Goal: Information Seeking & Learning: Understand process/instructions

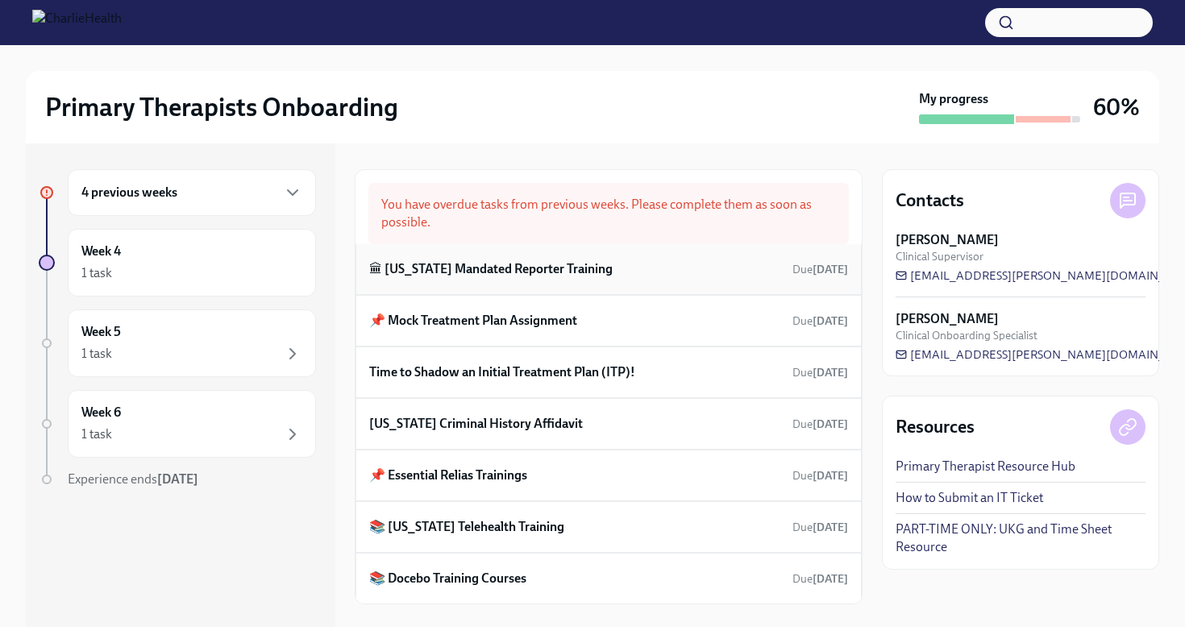
click at [455, 275] on h6 "🏛 [US_STATE] Mandated Reporter Training" at bounding box center [490, 269] width 243 height 18
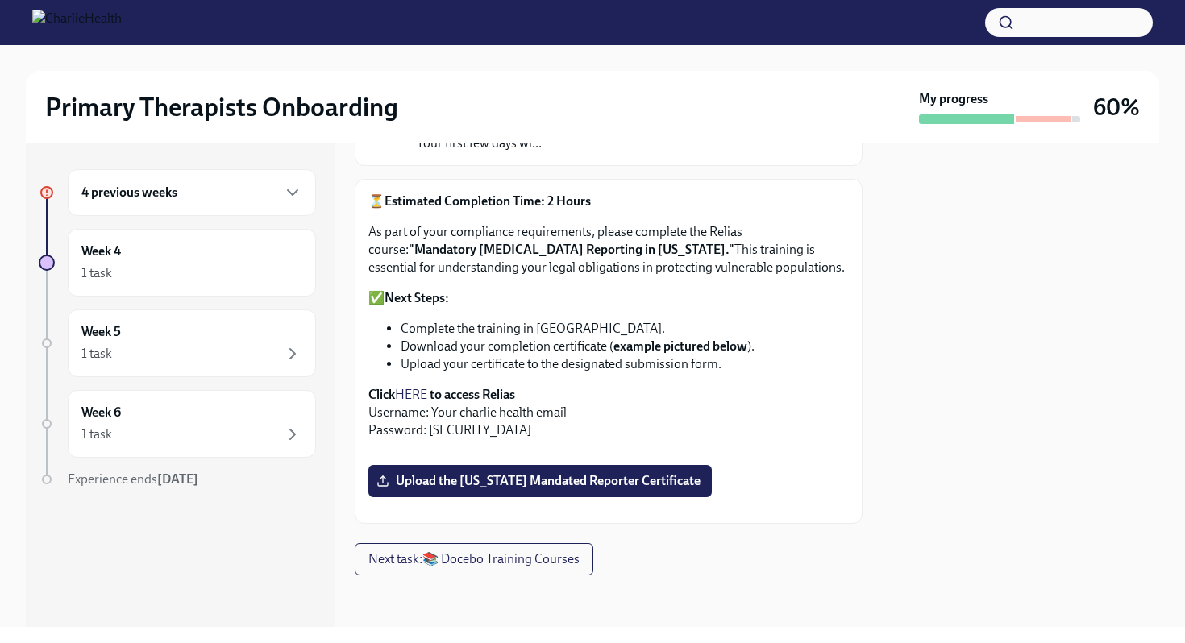
scroll to position [190, 0]
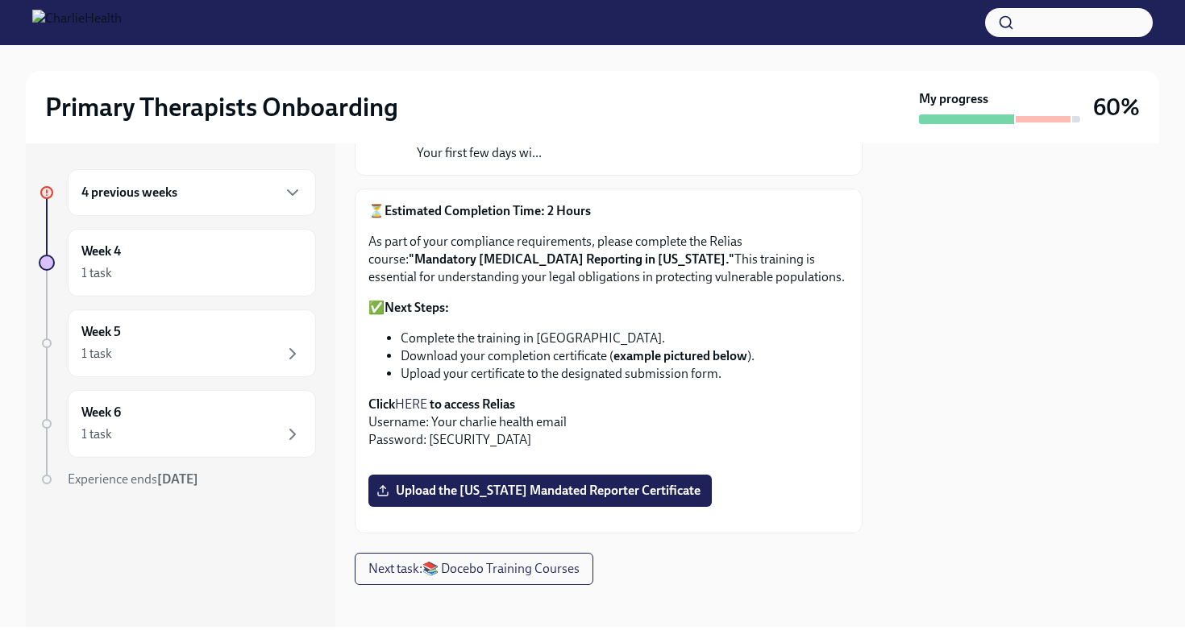
click at [411, 406] on link "HERE" at bounding box center [411, 404] width 32 height 15
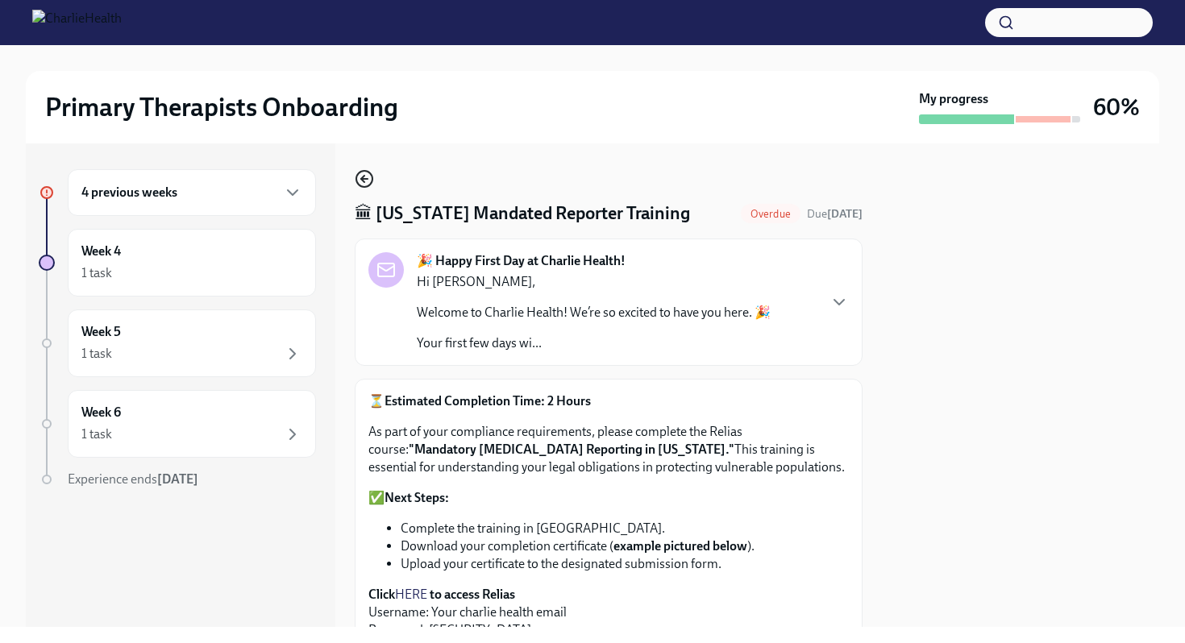
click at [365, 182] on icon "button" at bounding box center [364, 178] width 19 height 19
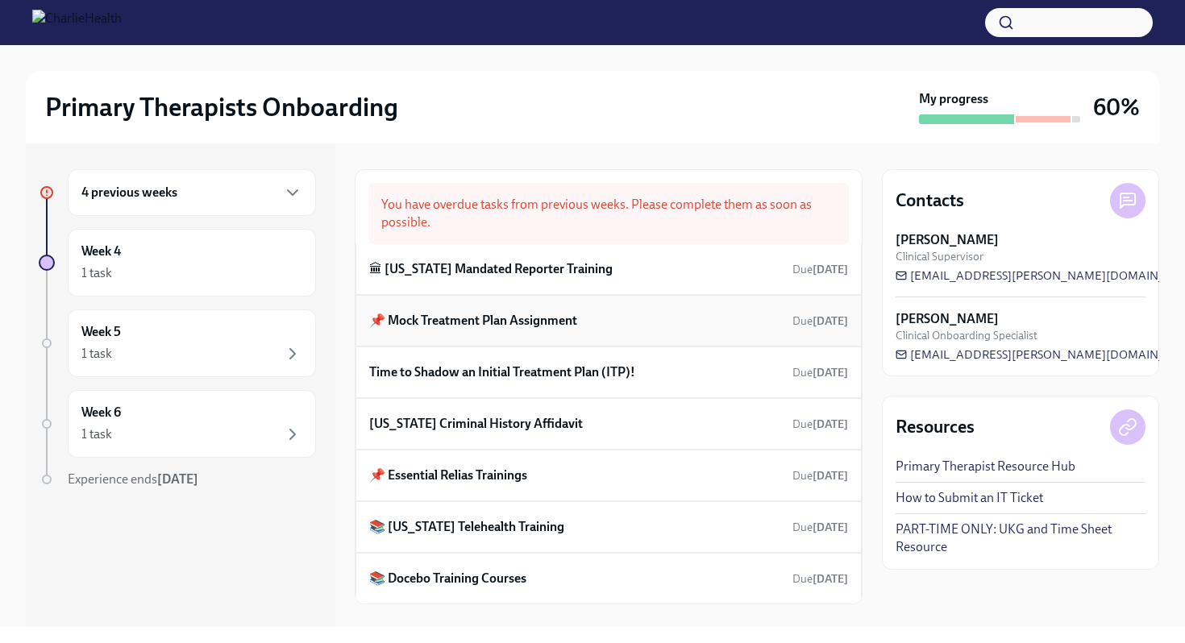
click at [494, 327] on h6 "📌 Mock Treatment Plan Assignment" at bounding box center [473, 321] width 208 height 18
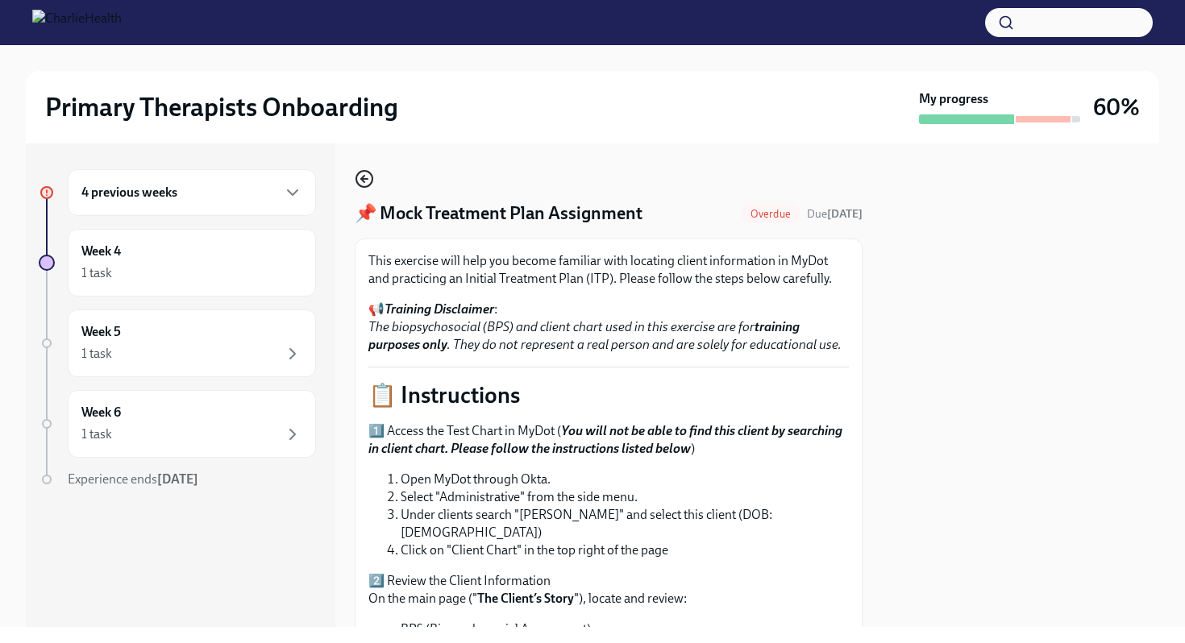
click at [371, 185] on icon "button" at bounding box center [364, 178] width 19 height 19
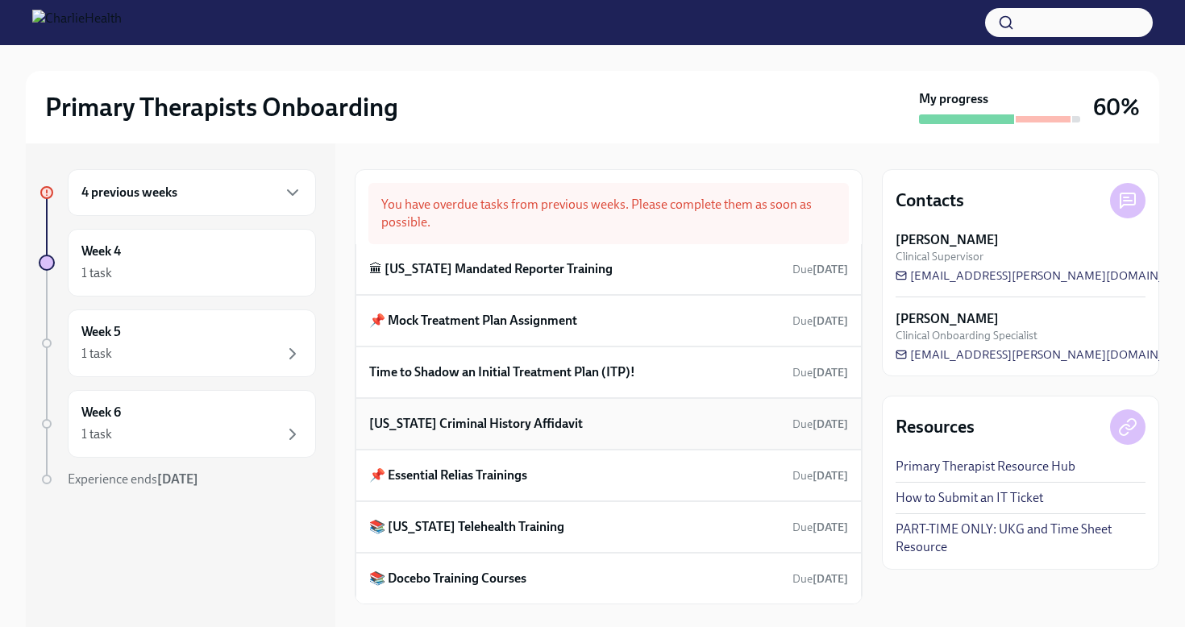
click at [505, 425] on h6 "[US_STATE] Criminal History Affidavit" at bounding box center [476, 424] width 214 height 18
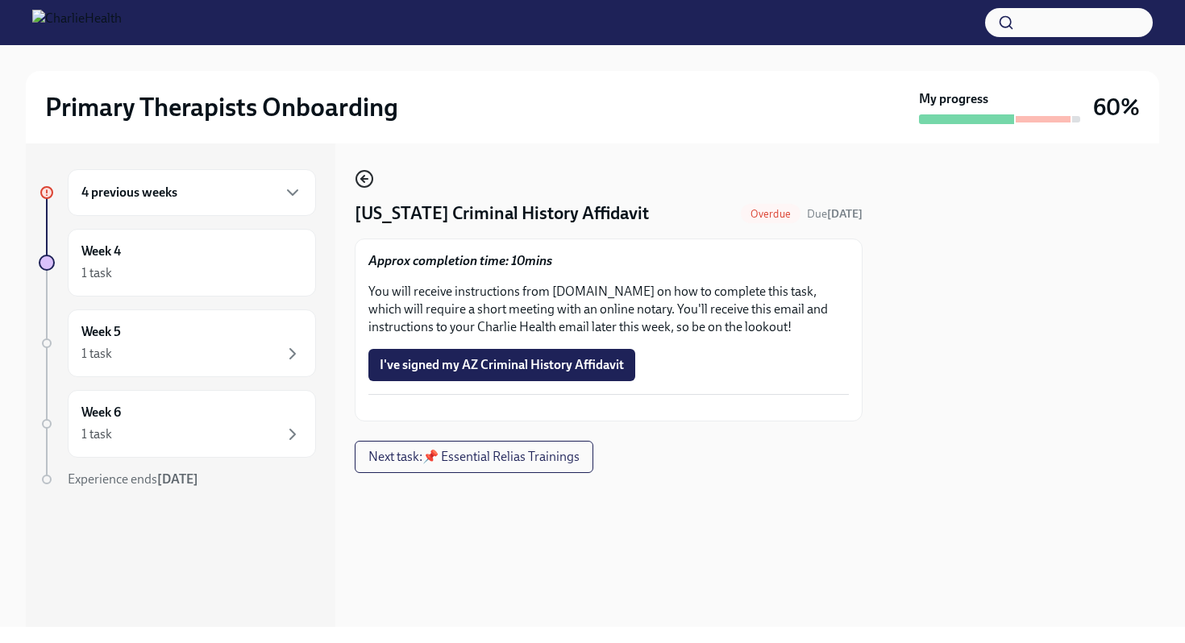
click at [366, 189] on icon "button" at bounding box center [364, 178] width 19 height 19
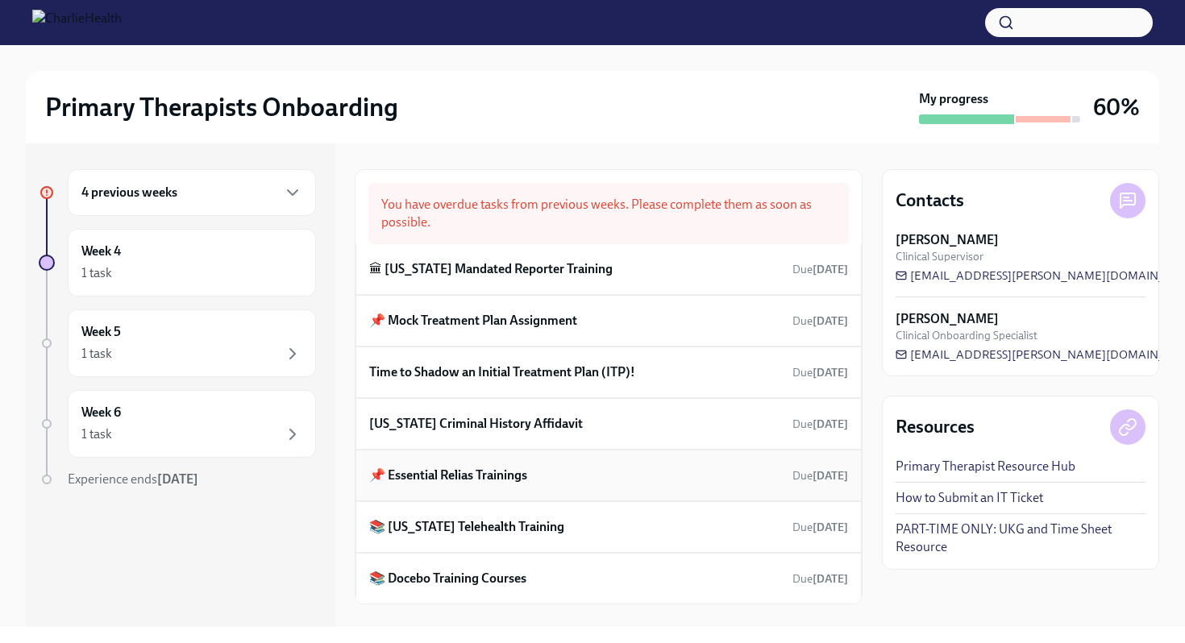
click at [473, 481] on h6 "📌 Essential Relias Trainings" at bounding box center [448, 476] width 158 height 18
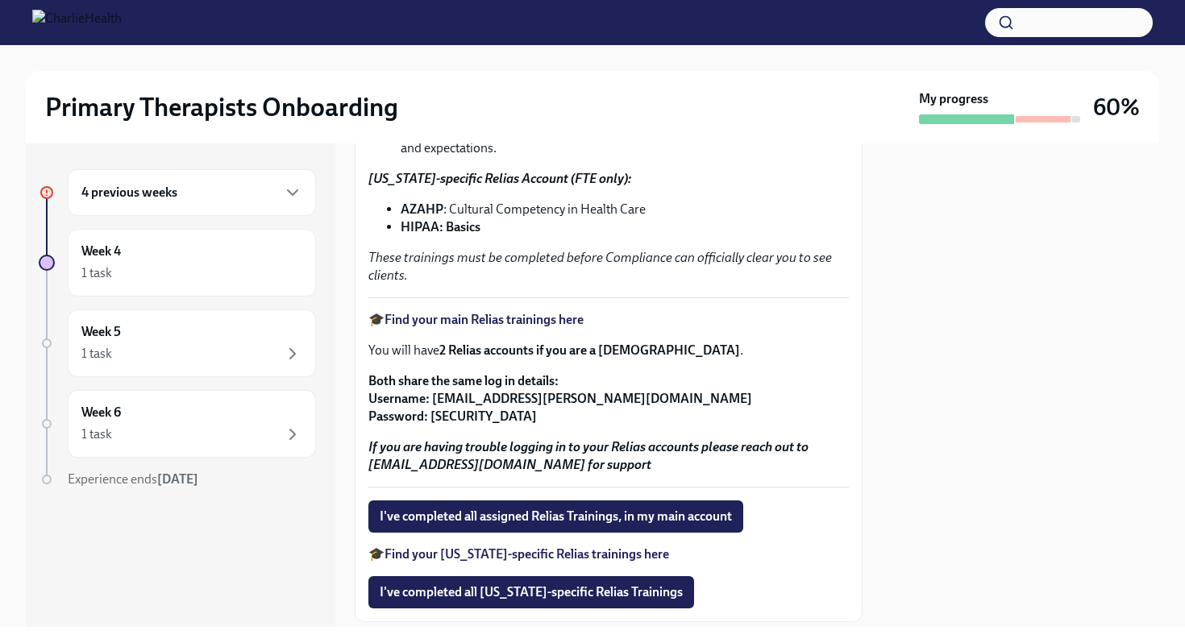
scroll to position [397, 0]
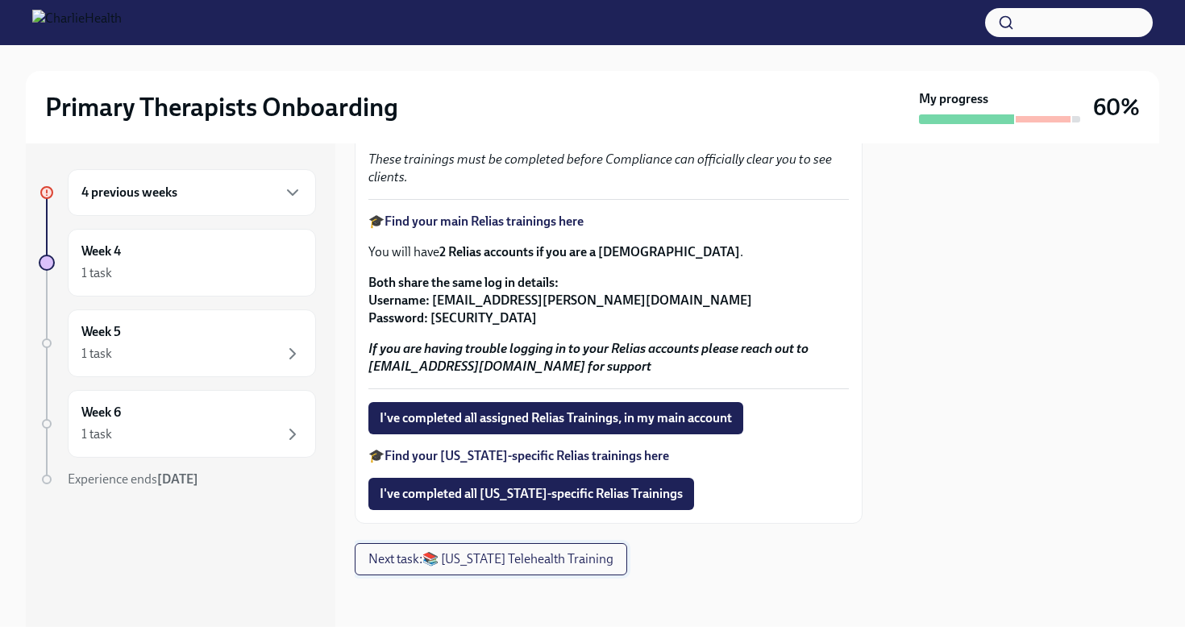
click at [472, 569] on button "Next task : 📚 [US_STATE] Telehealth Training" at bounding box center [491, 559] width 273 height 32
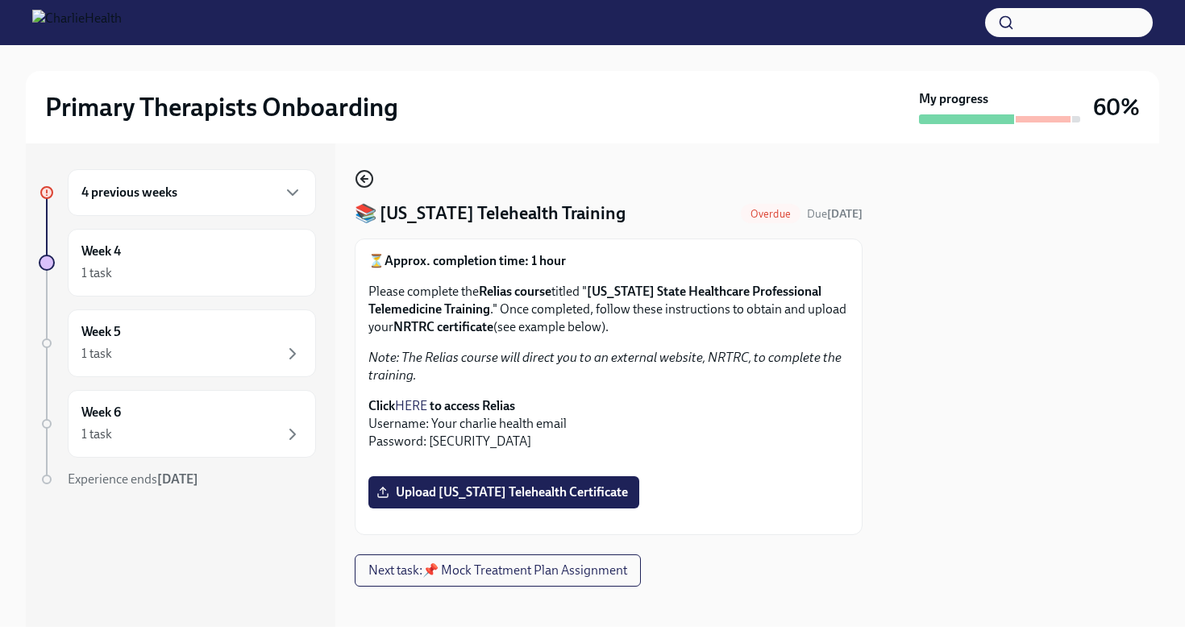
click at [369, 178] on icon "button" at bounding box center [364, 178] width 19 height 19
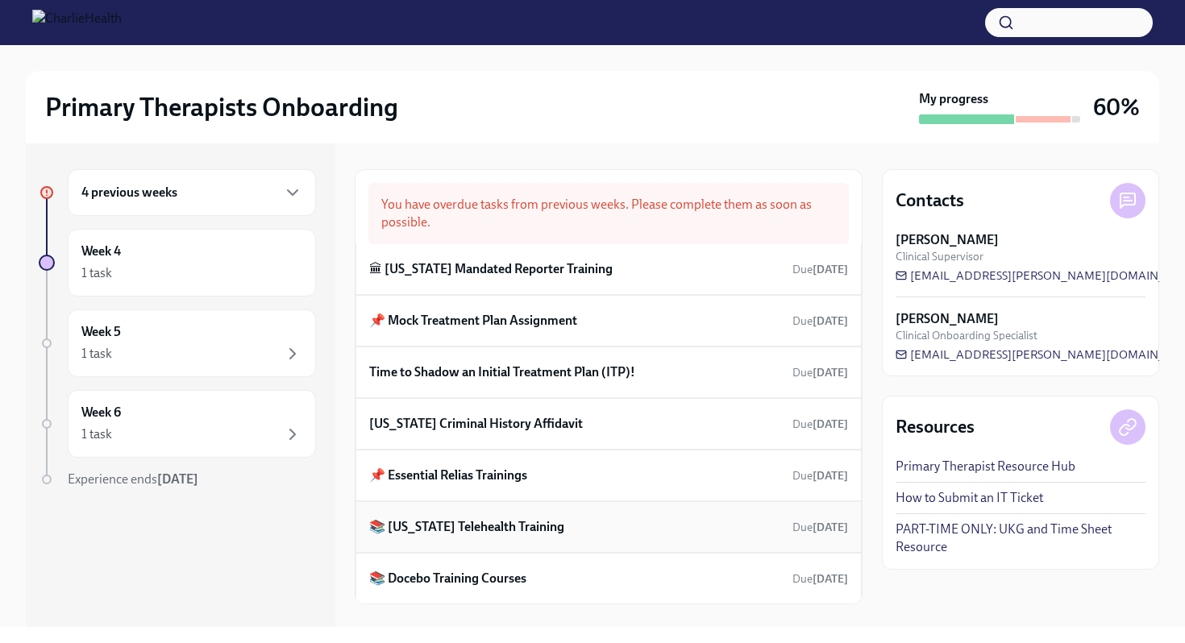
click at [510, 522] on h6 "📚 [US_STATE] Telehealth Training" at bounding box center [466, 527] width 195 height 18
